Goal: Task Accomplishment & Management: Complete application form

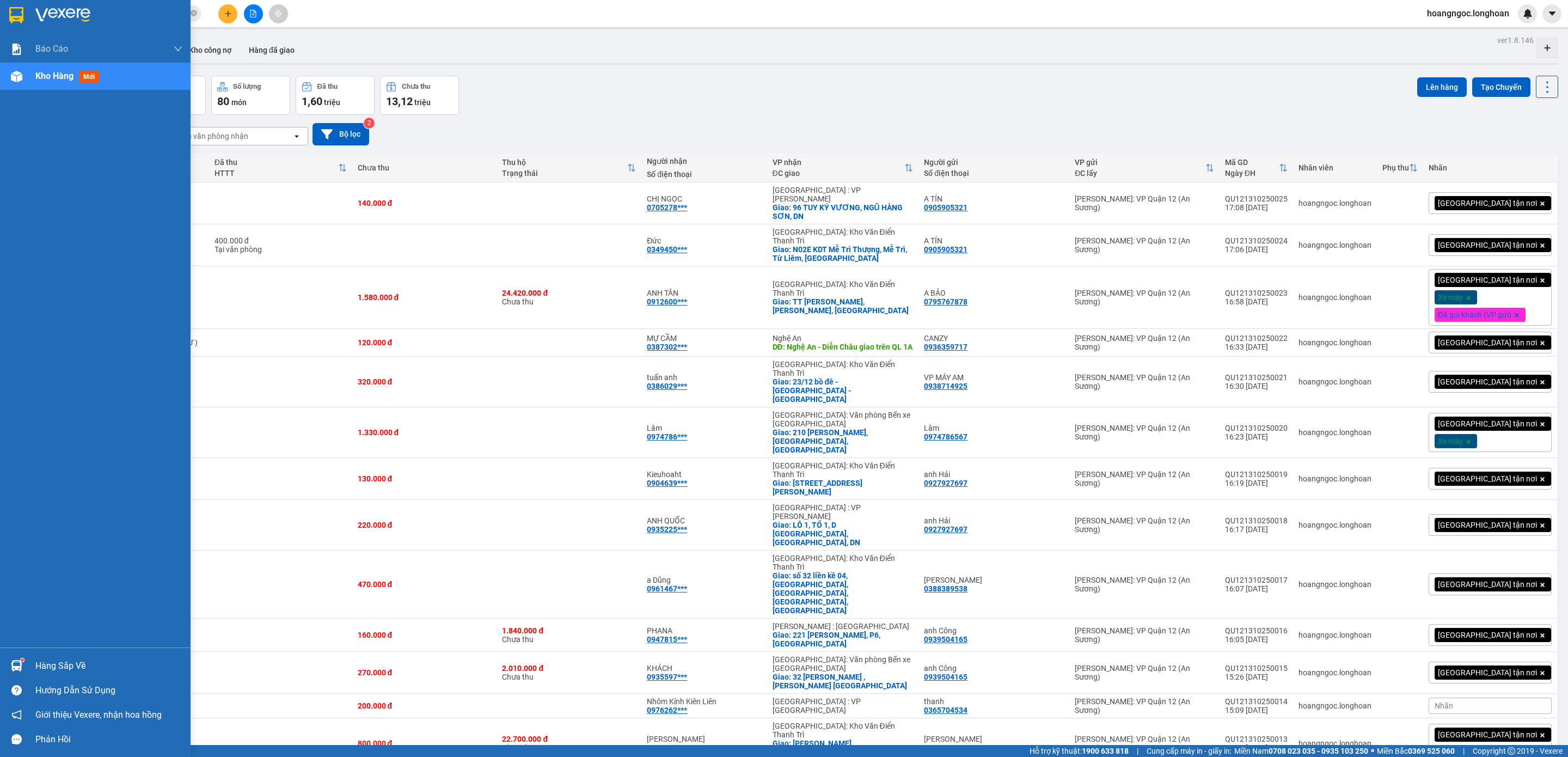
click at [1, 21] on div at bounding box center [95, 18] width 191 height 35
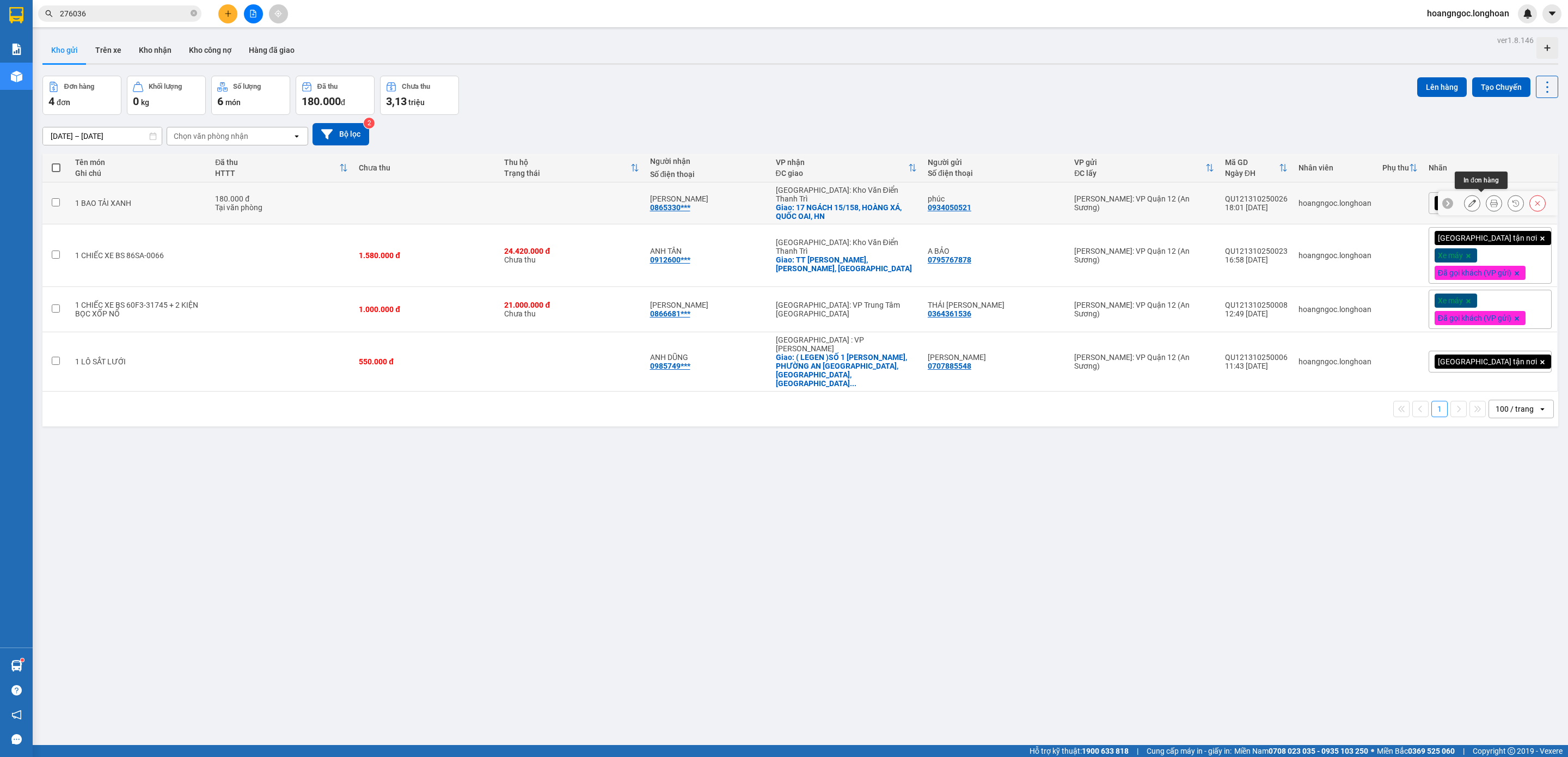
click at [1490, 202] on icon at bounding box center [1494, 203] width 8 height 8
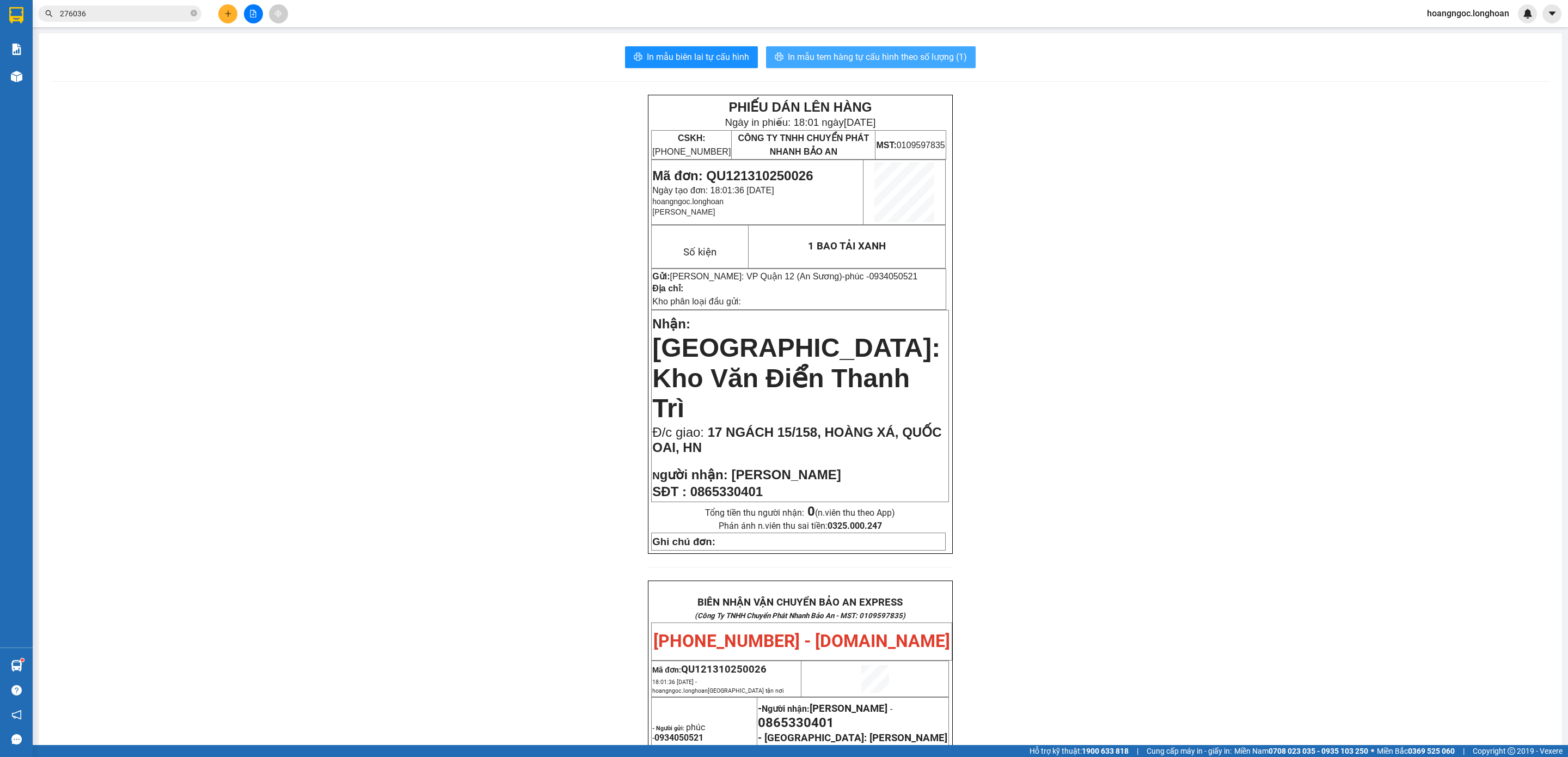
click at [903, 65] on button "In mẫu tem hàng tự cấu hình theo số lượng (1)" at bounding box center [870, 57] width 209 height 22
click at [223, 25] on div "Kết quả tìm kiếm ( 1 ) Bộ lọc Mã ĐH Trạng thái Món hàng Thu hộ Tổng cước Chưa c…" at bounding box center [784, 13] width 1568 height 27
click at [221, 20] on button at bounding box center [228, 13] width 19 height 19
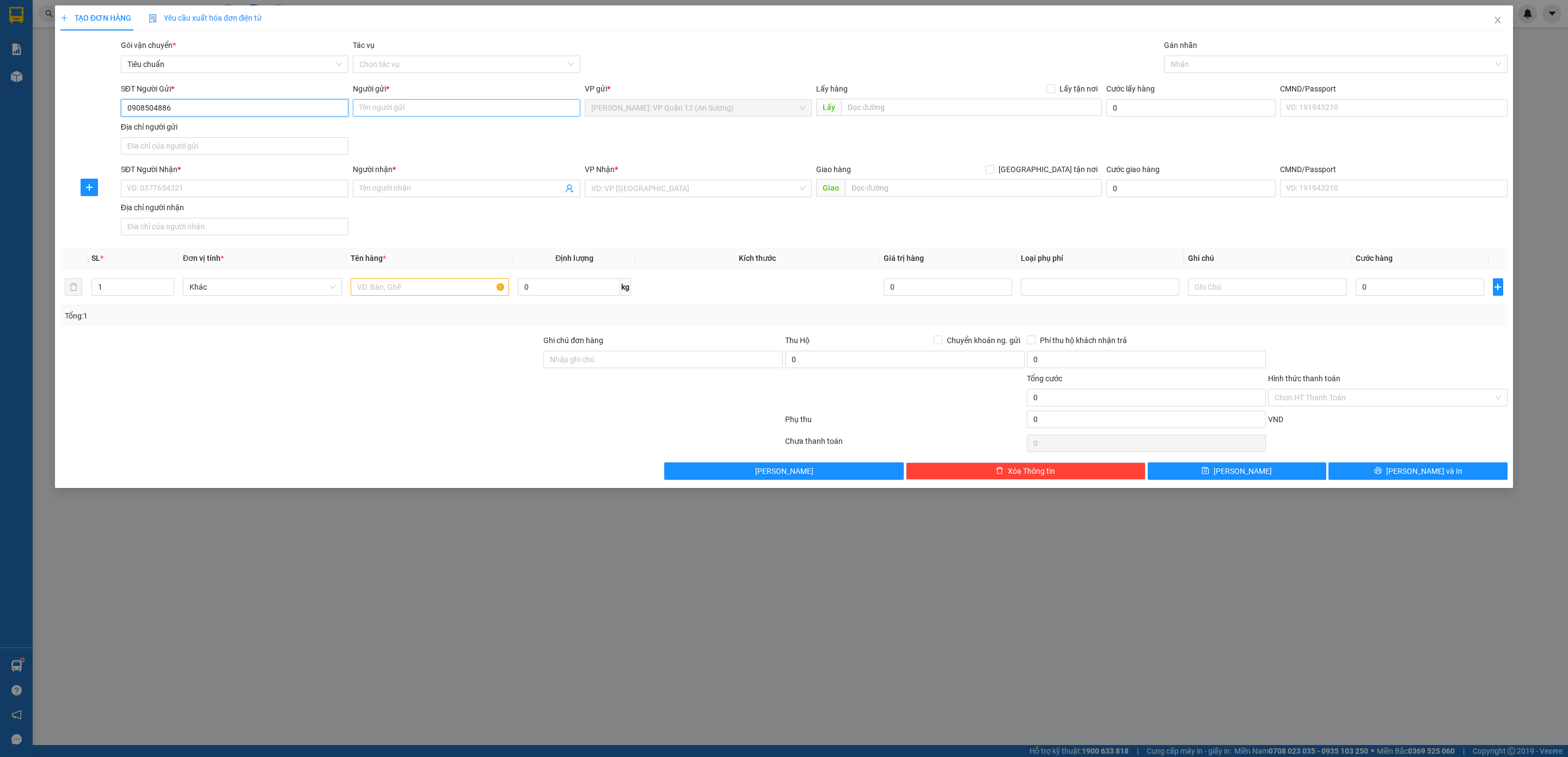
type input "0908504886"
click at [425, 116] on input "Người gửi *" at bounding box center [467, 108] width 228 height 18
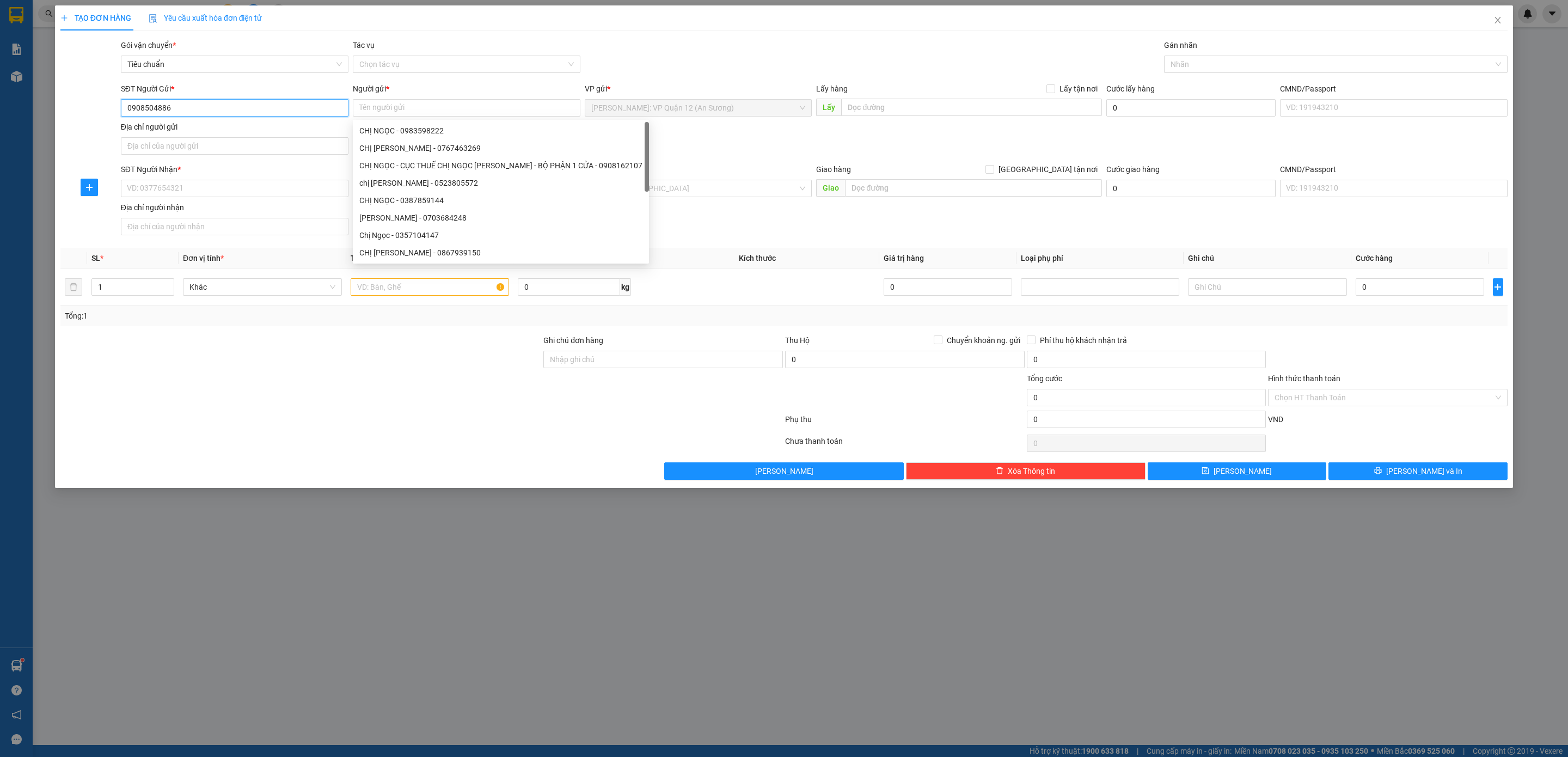
click at [214, 113] on input "0908504886" at bounding box center [235, 108] width 228 height 18
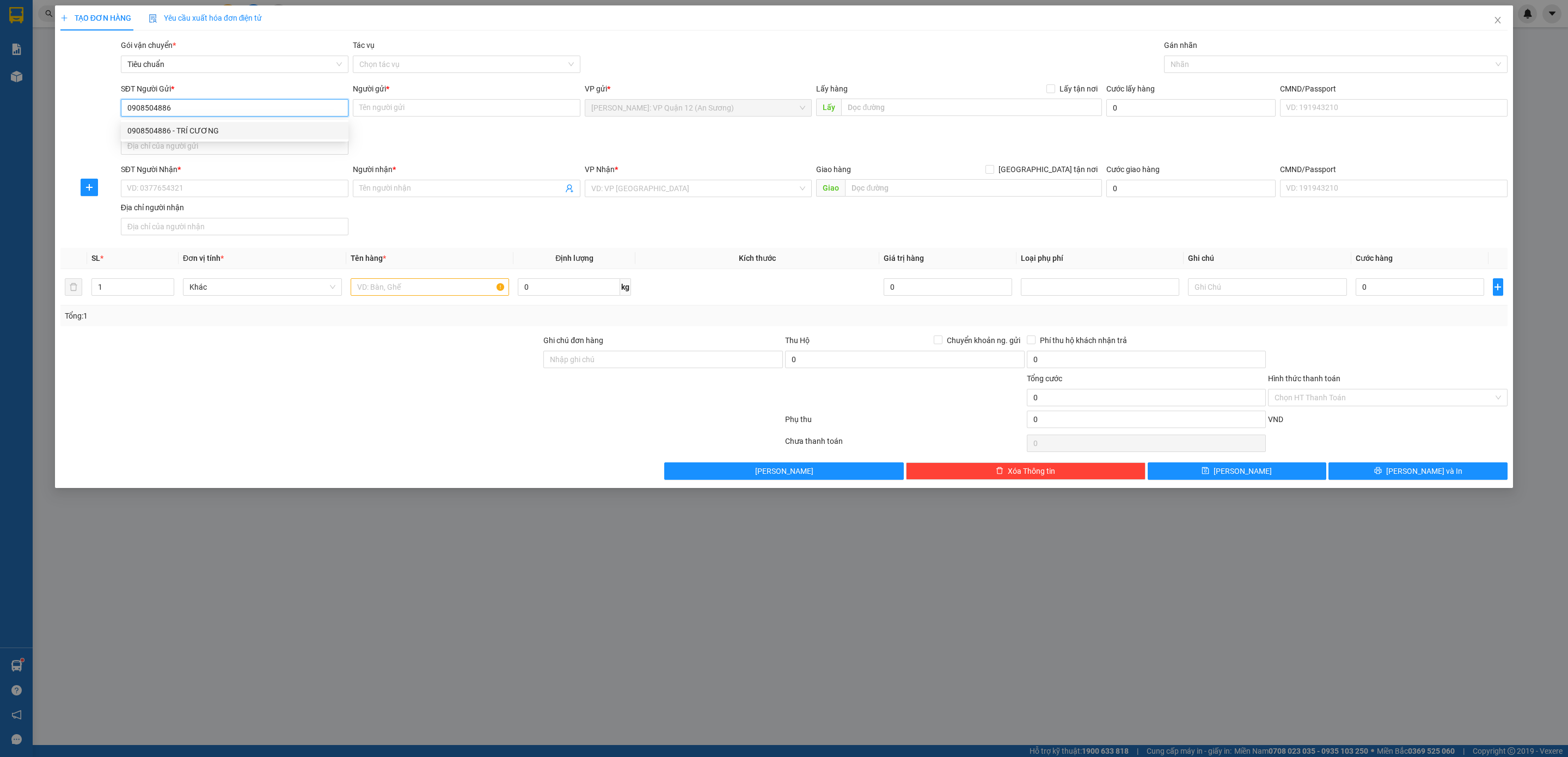
click at [206, 132] on div "0908504886 - TRÍ CƯƠNG" at bounding box center [234, 131] width 214 height 12
type input "TRÍ CƯƠNG"
click at [211, 182] on input "SĐT Người Nhận *" at bounding box center [235, 188] width 228 height 18
type input "0916760587"
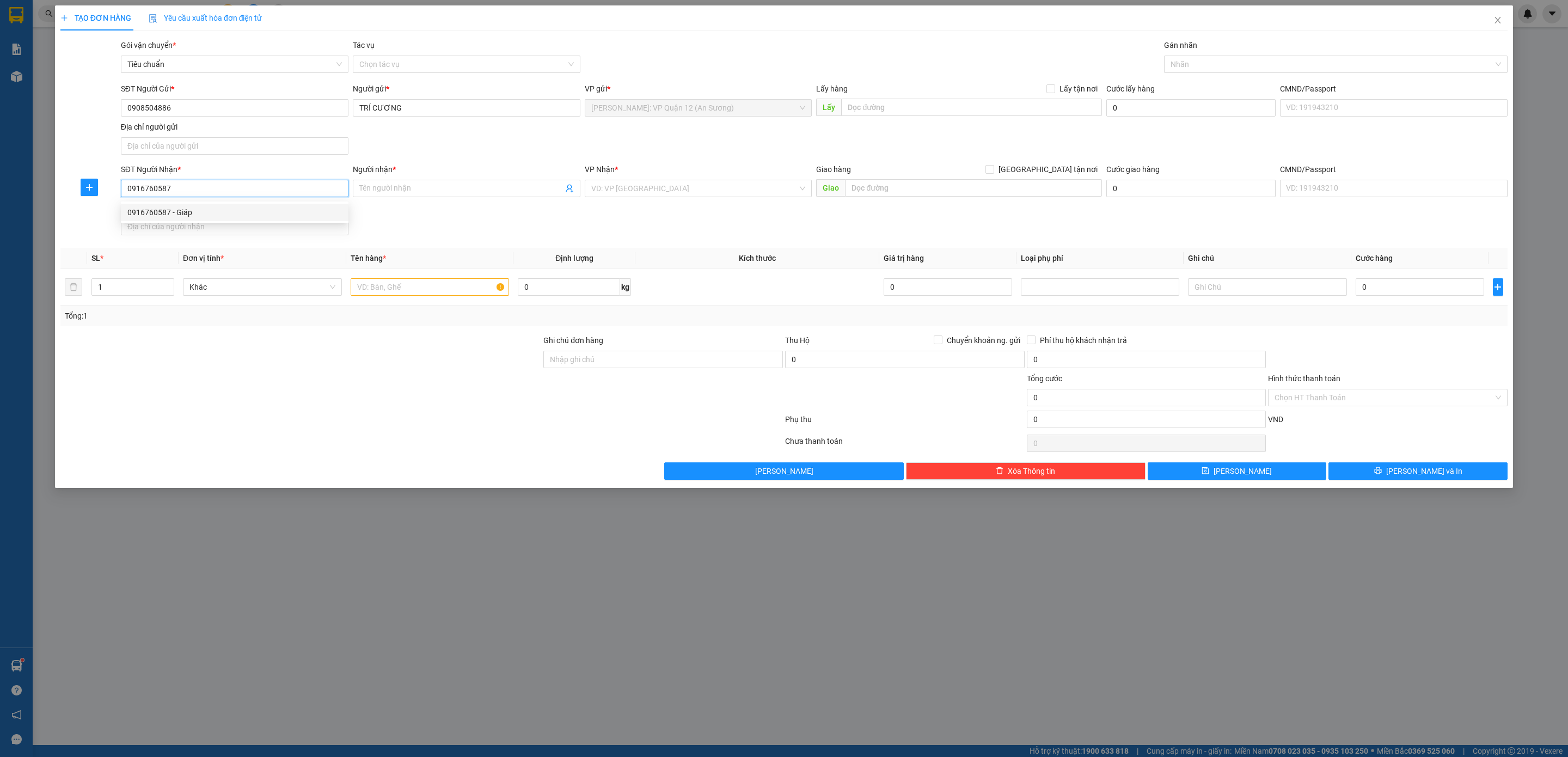
click at [315, 205] on div "0916760587 - Giáp" at bounding box center [235, 213] width 228 height 18
type input "Giáp"
type input "0916760587"
click at [167, 283] on span "up" at bounding box center [168, 284] width 7 height 7
type input "2"
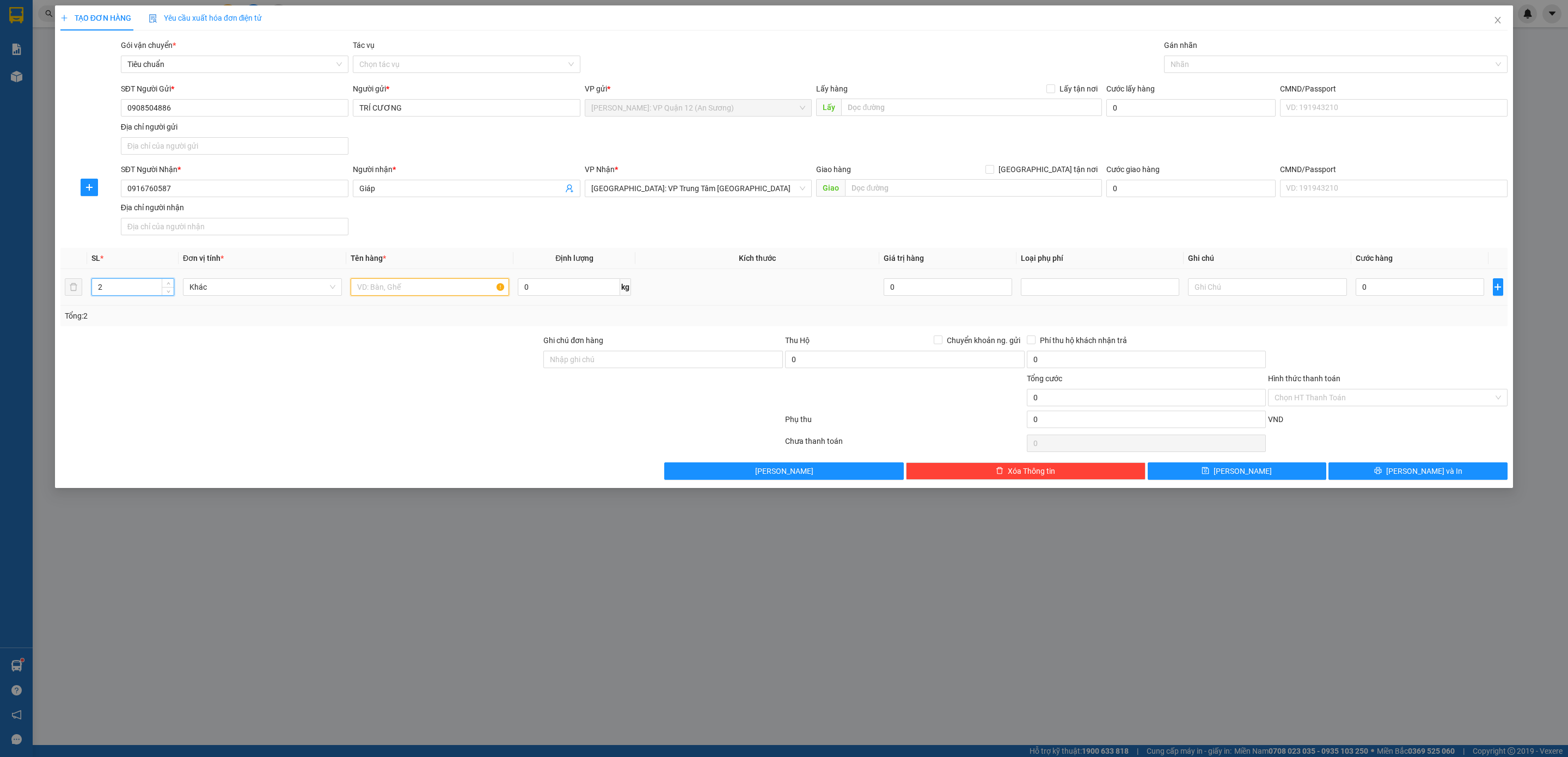
click at [416, 294] on input "text" at bounding box center [430, 287] width 159 height 18
type input "2 KIỆN GIẤY"
click at [1227, 223] on div "SĐT Người Nhận * 0916760587 Người nhận * Giáp VP Nhận * [GEOGRAPHIC_DATA]: VP […" at bounding box center [814, 201] width 1391 height 76
type input "13"
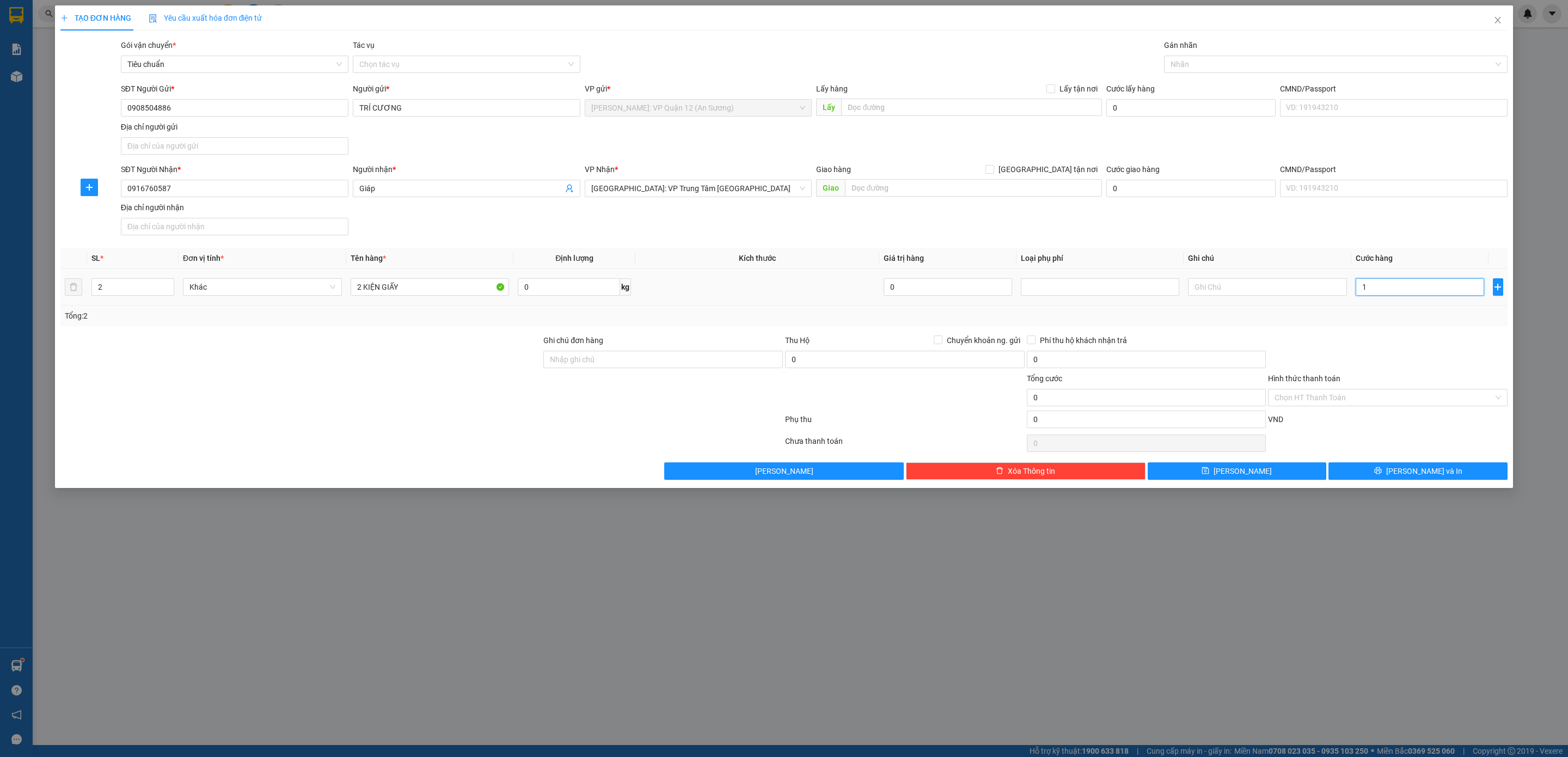
type input "13"
type input "130"
type input "130.000"
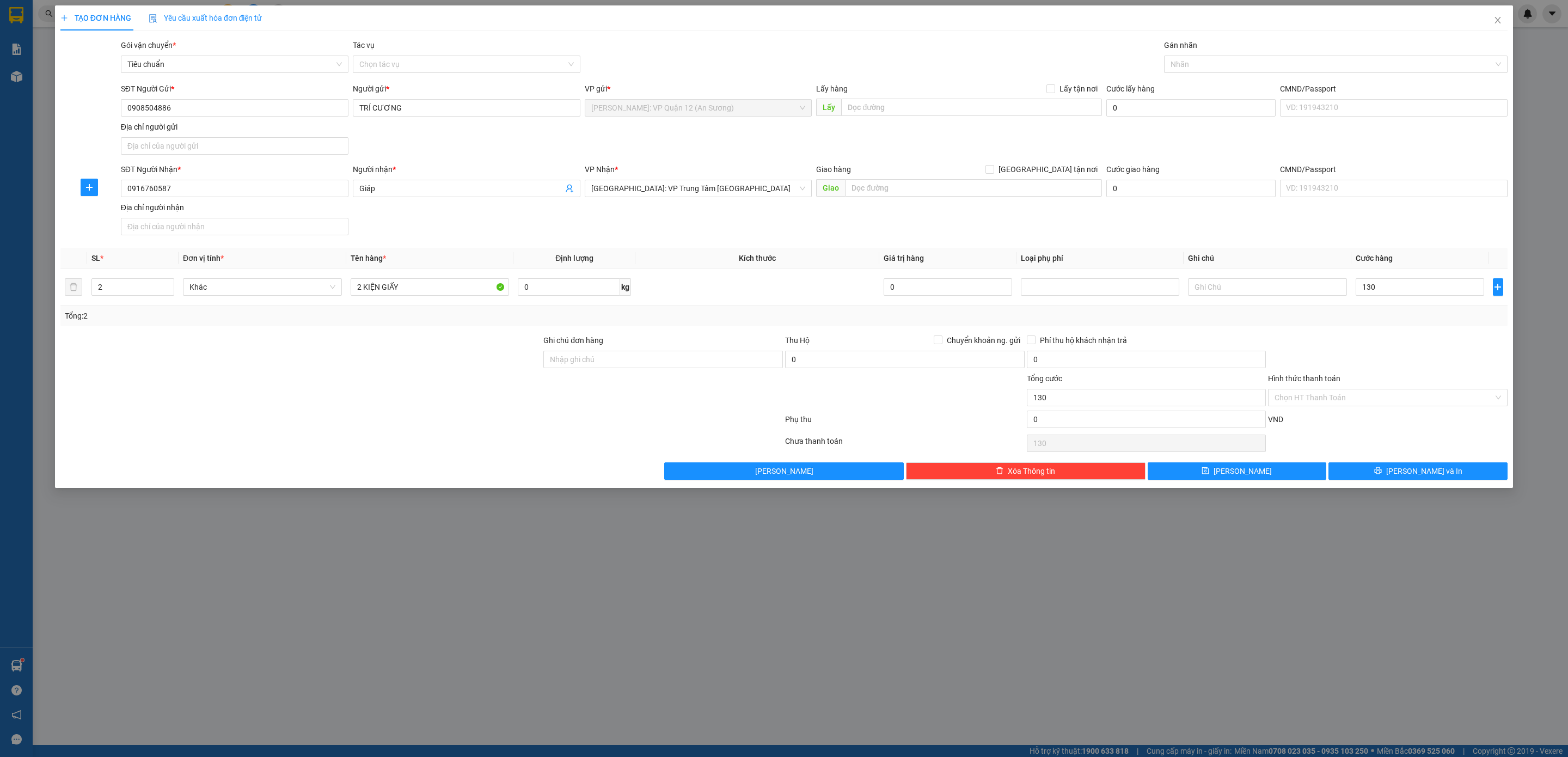
type input "130.000"
click at [1421, 359] on div at bounding box center [1387, 353] width 242 height 38
click at [1466, 474] on button "[PERSON_NAME] và In" at bounding box center [1418, 471] width 179 height 18
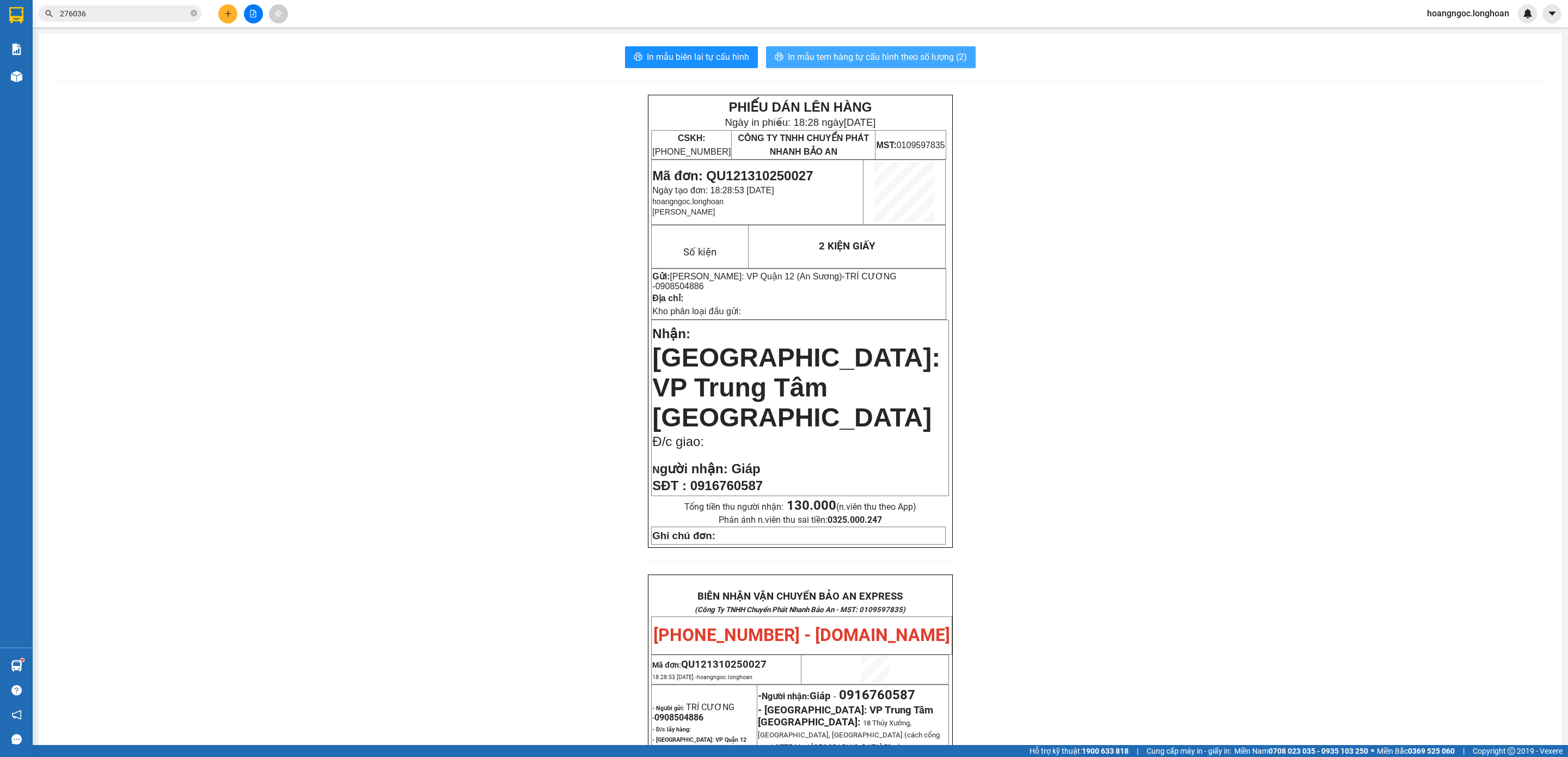
click at [822, 66] on button "In mẫu tem hàng tự cấu hình theo số lượng (2)" at bounding box center [870, 57] width 209 height 22
